Goal: Find specific page/section: Find specific page/section

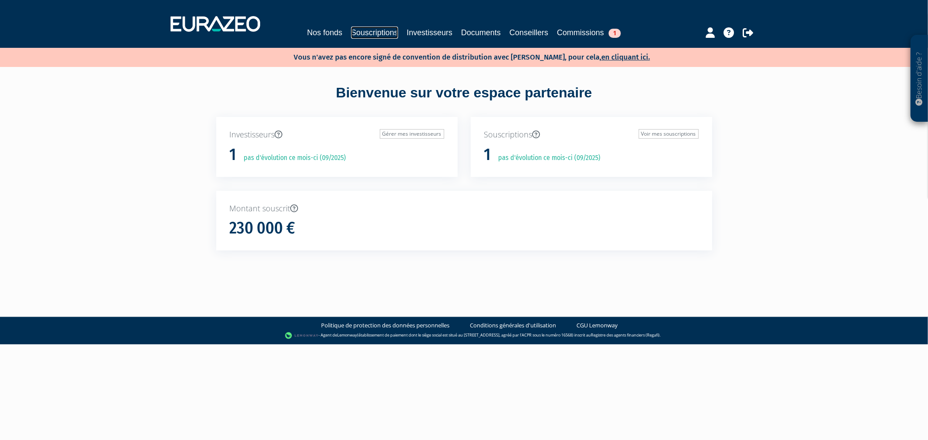
click at [351, 28] on link "Souscriptions" at bounding box center [374, 33] width 47 height 12
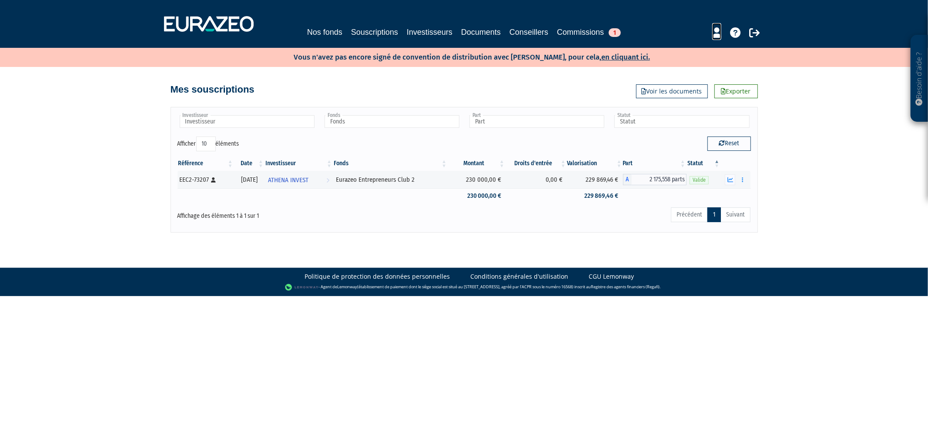
click at [717, 37] on icon at bounding box center [716, 32] width 9 height 10
